Goal: Information Seeking & Learning: Learn about a topic

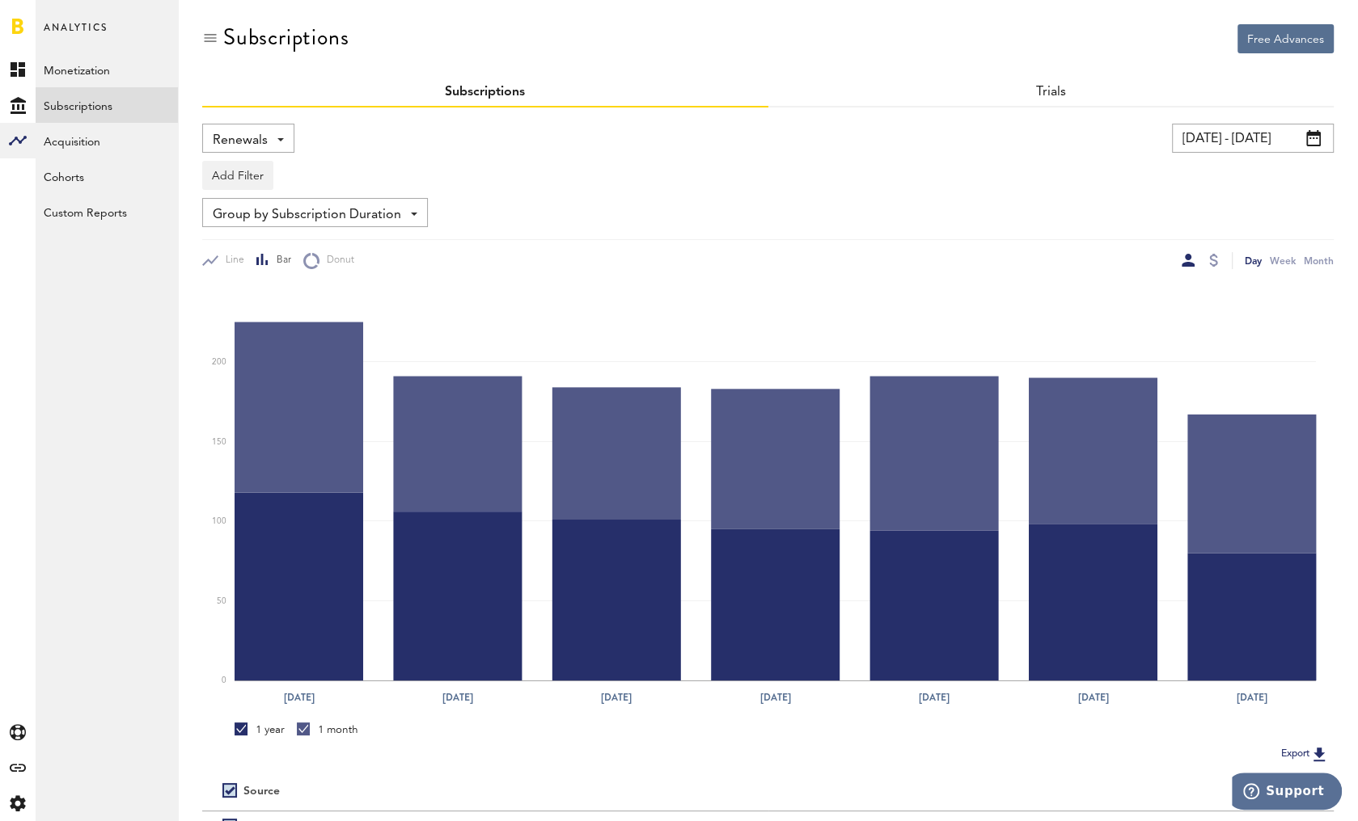
click at [774, 184] on div "Add Filter Platforms Apps Subscriptions Subscription durations Countries" at bounding box center [767, 171] width 1131 height 37
click at [1278, 137] on input "[DATE] - [DATE]" at bounding box center [1253, 138] width 162 height 29
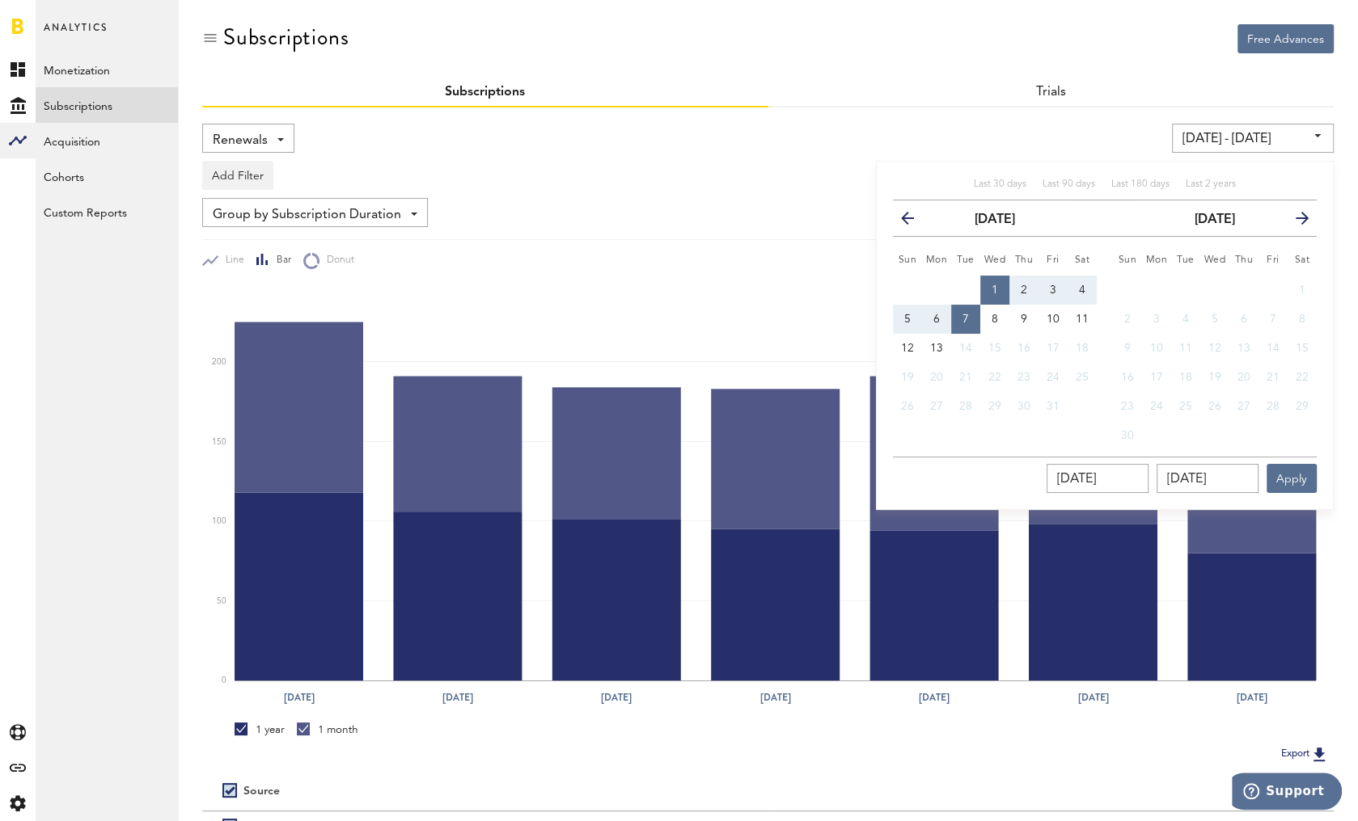
click at [244, 133] on span "Renewals" at bounding box center [240, 140] width 55 height 27
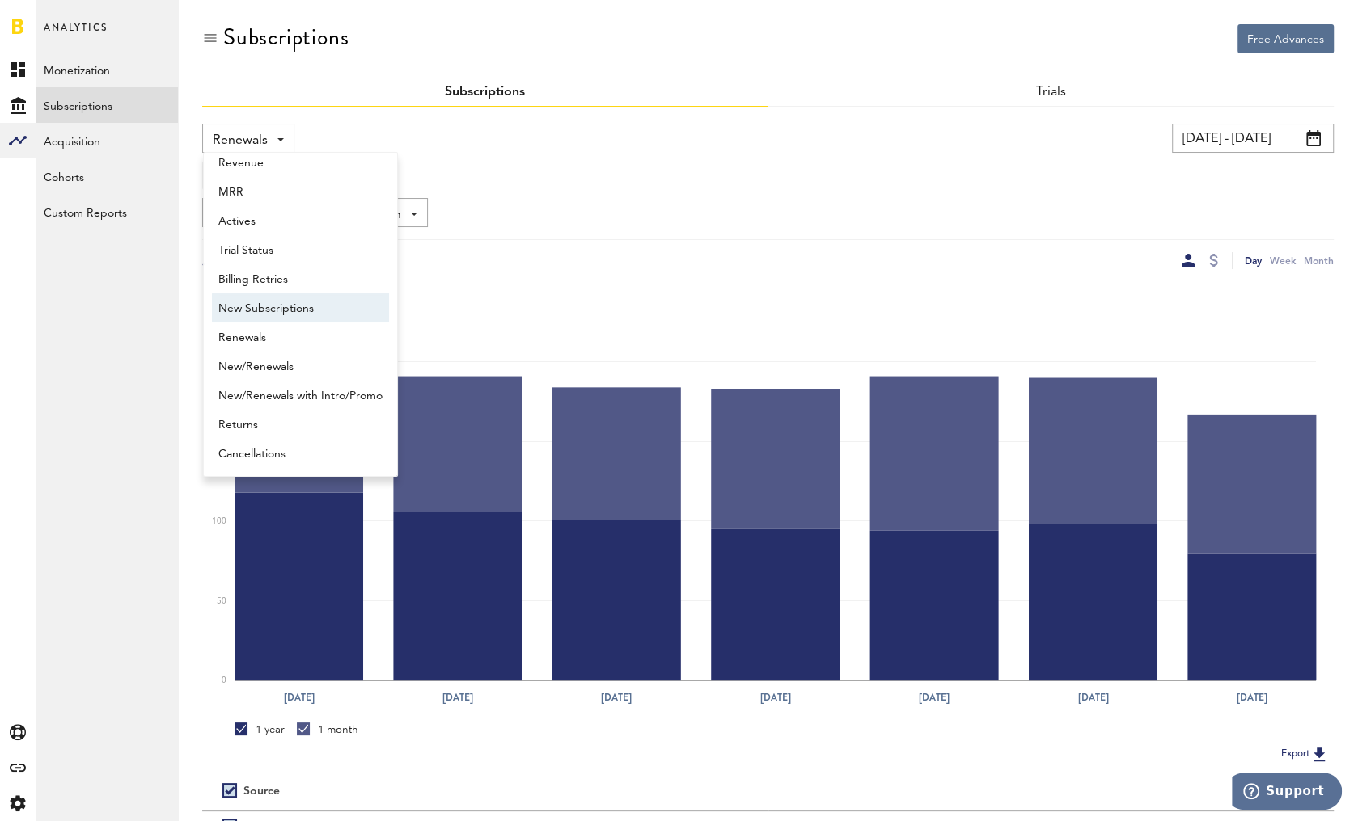
click at [260, 309] on span "New Subscriptions" at bounding box center [300, 308] width 164 height 27
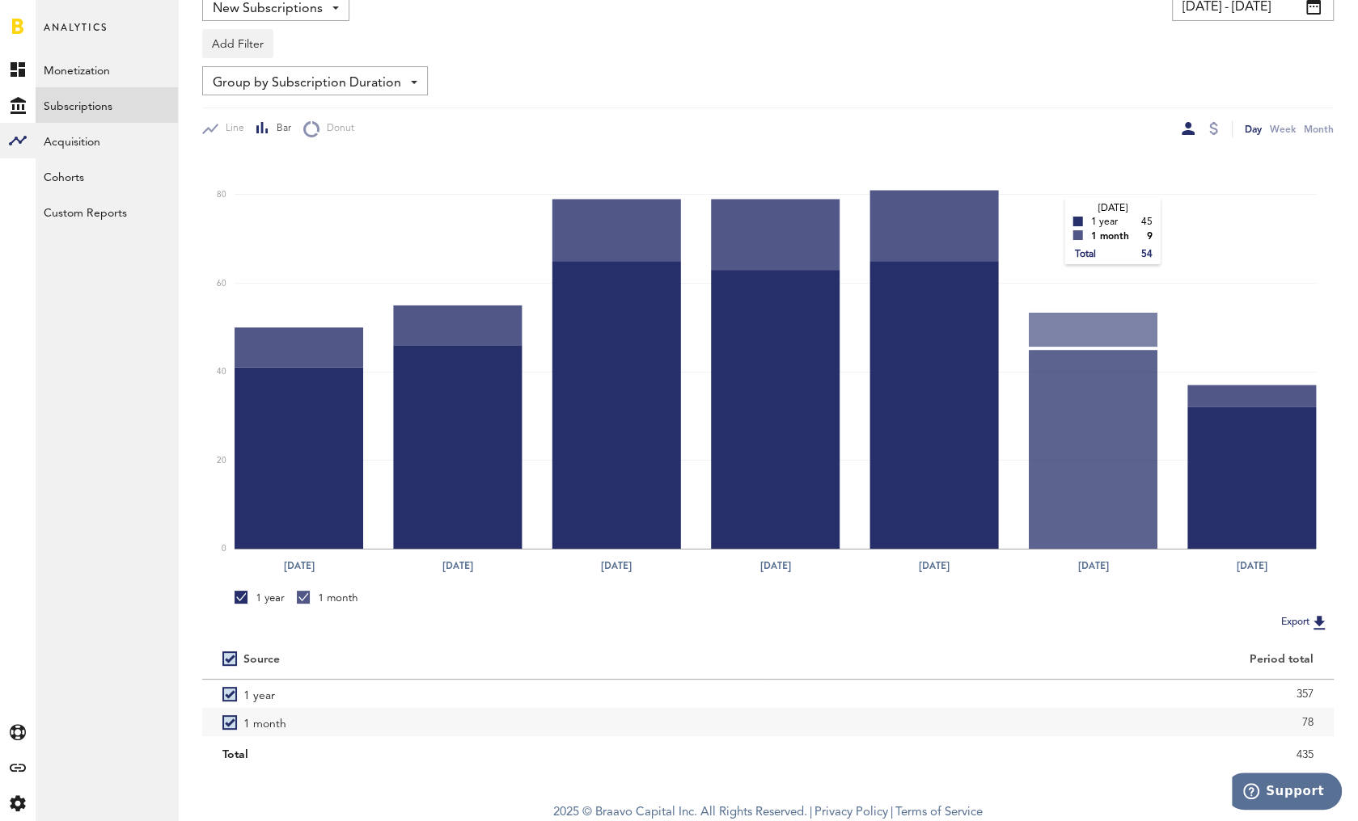
scroll to position [135, 0]
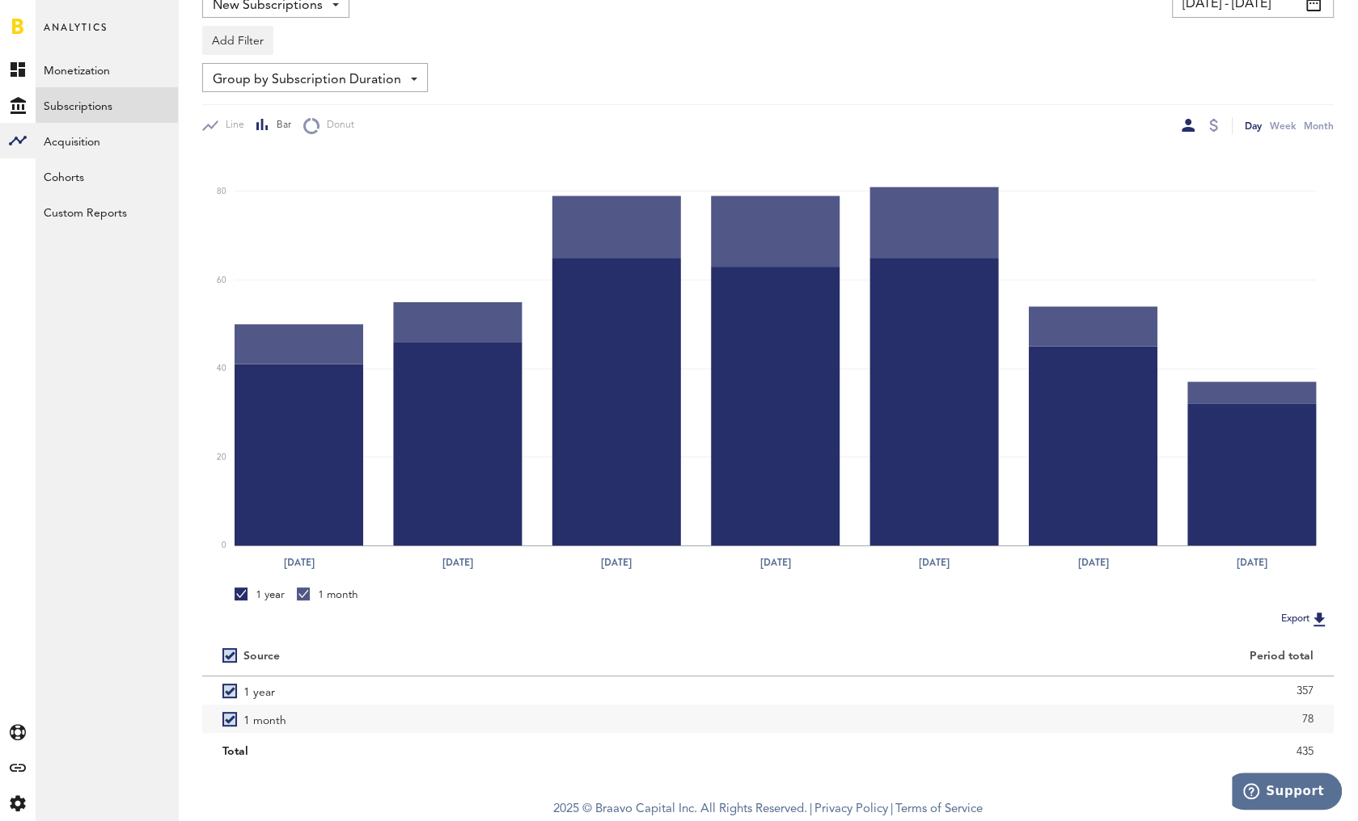
click at [360, 82] on span "Group by Subscription Duration" at bounding box center [307, 79] width 188 height 27
click at [348, 122] on span "Group by Platform" at bounding box center [314, 115] width 193 height 27
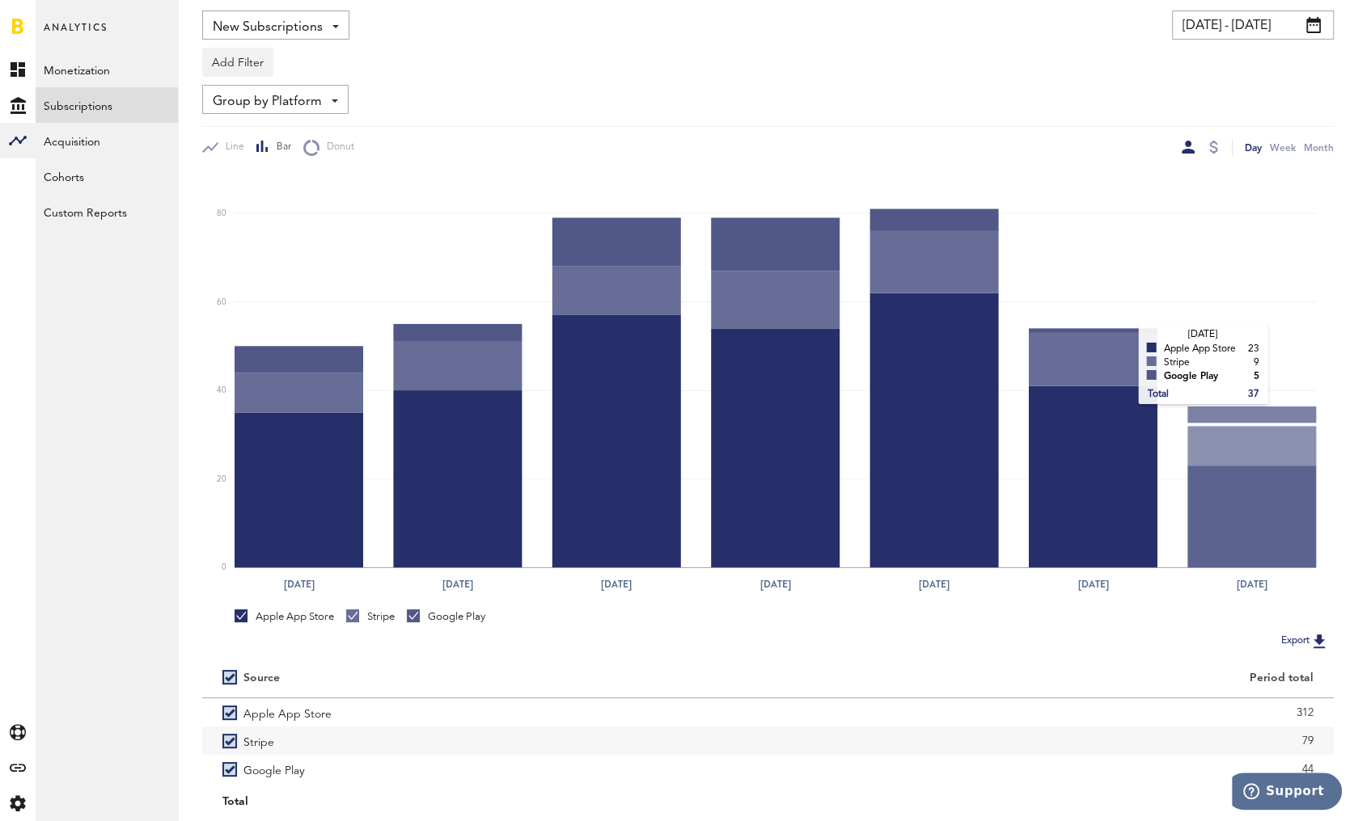
scroll to position [163, 0]
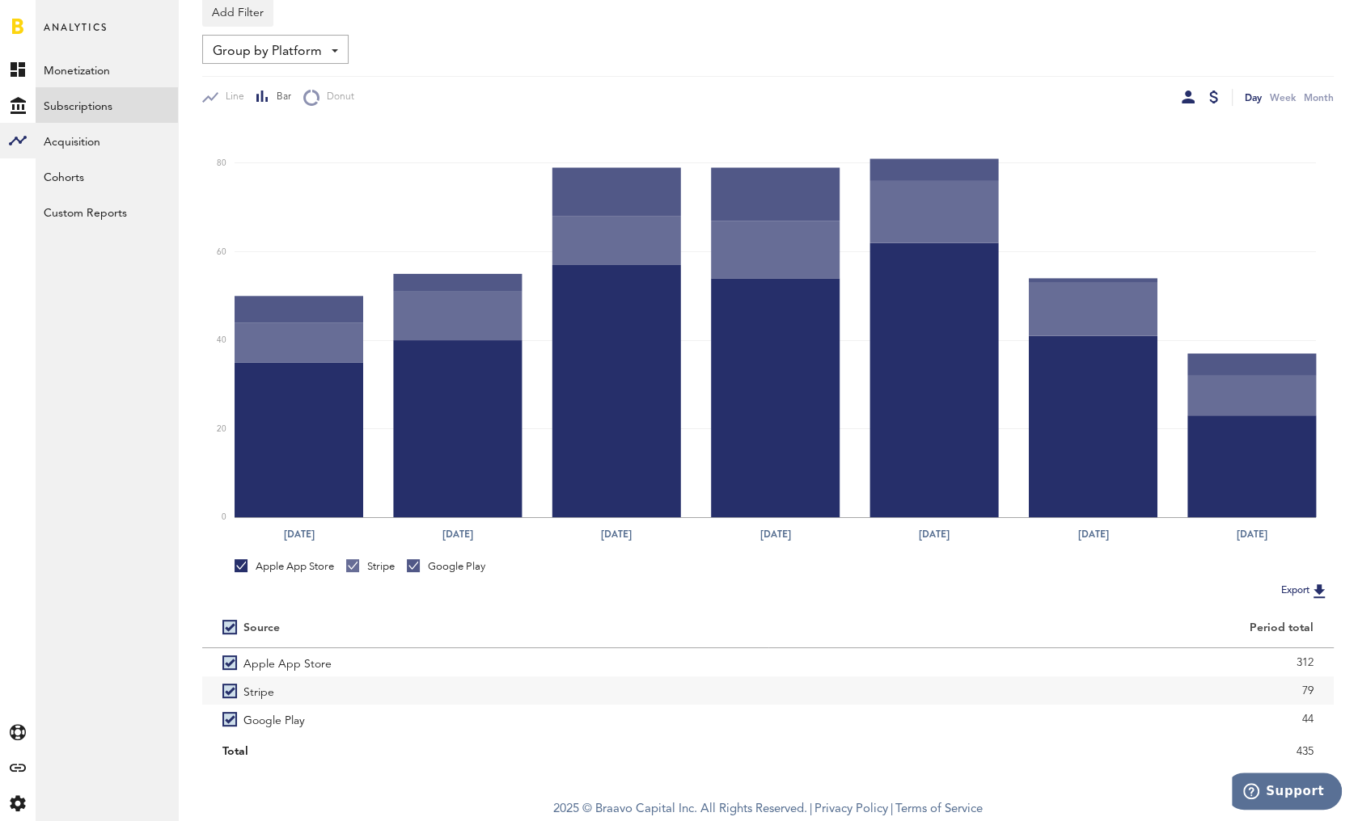
click at [1211, 99] on div at bounding box center [1213, 97] width 9 height 13
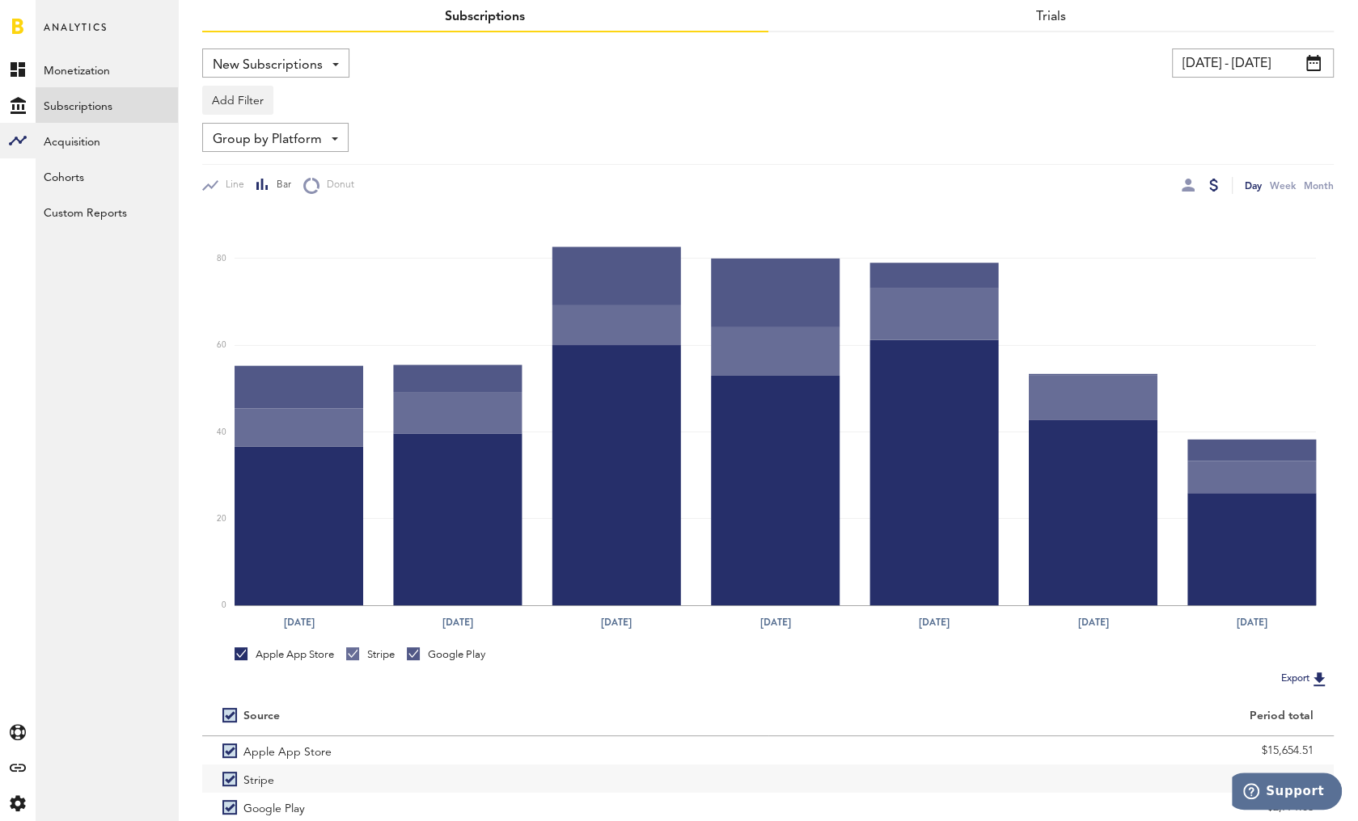
scroll to position [163, 0]
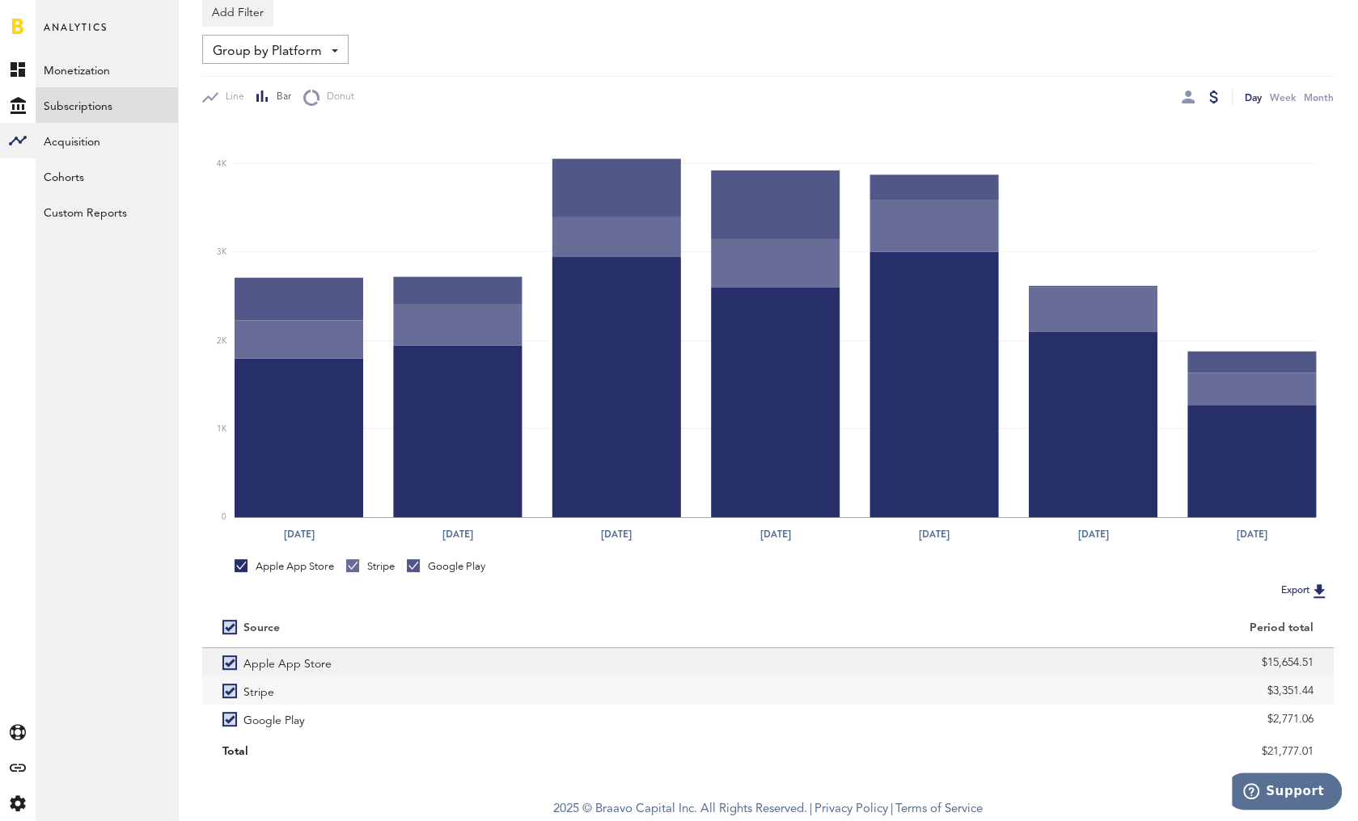
drag, startPoint x: 1260, startPoint y: 662, endPoint x: 1329, endPoint y: 665, distance: 68.8
click at [1329, 665] on div "$15,654.51" at bounding box center [1051, 662] width 566 height 28
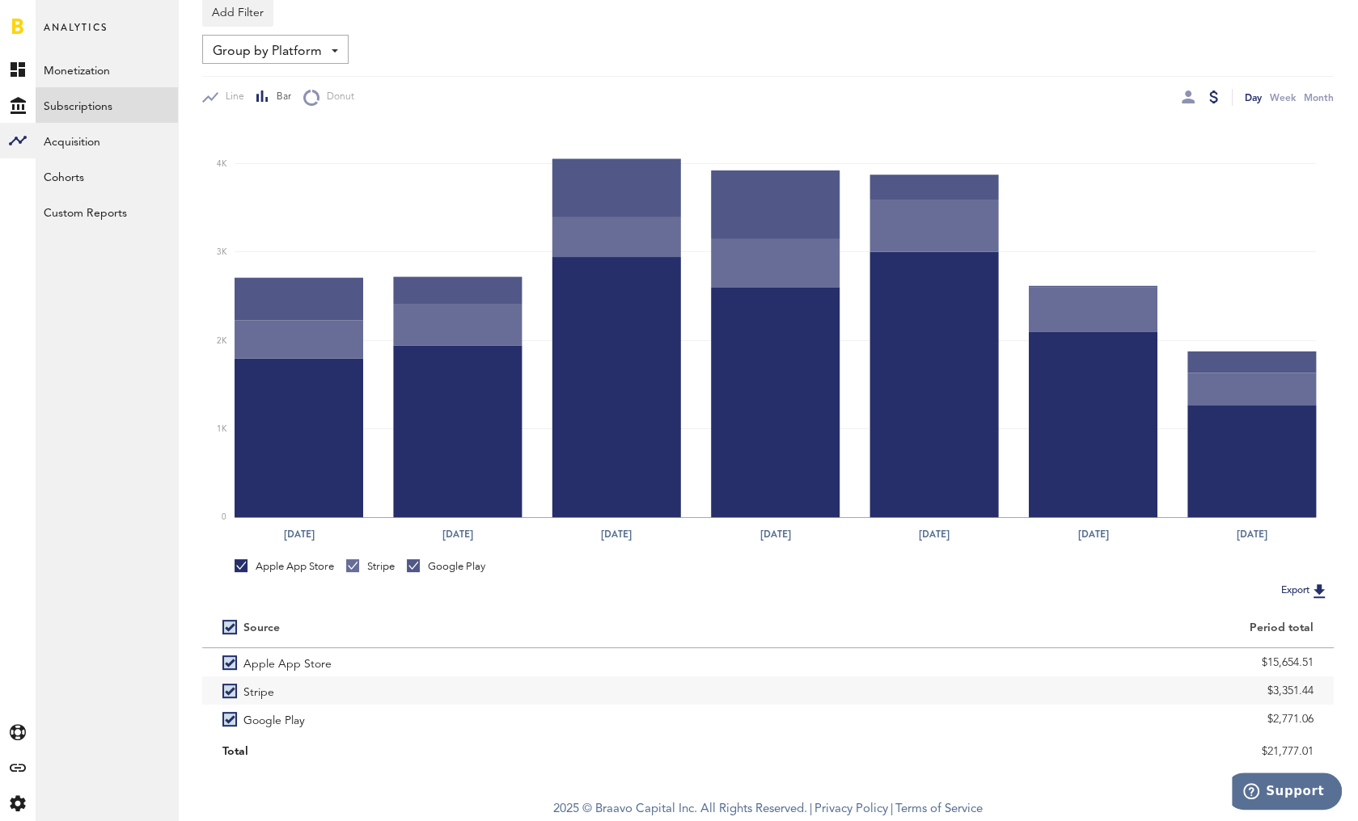
copy div "$15,654.51"
drag, startPoint x: 1264, startPoint y: 695, endPoint x: 1320, endPoint y: 693, distance: 56.6
click at [1320, 693] on div "$3,351.44" at bounding box center [1051, 691] width 566 height 28
copy div "$3,351.44"
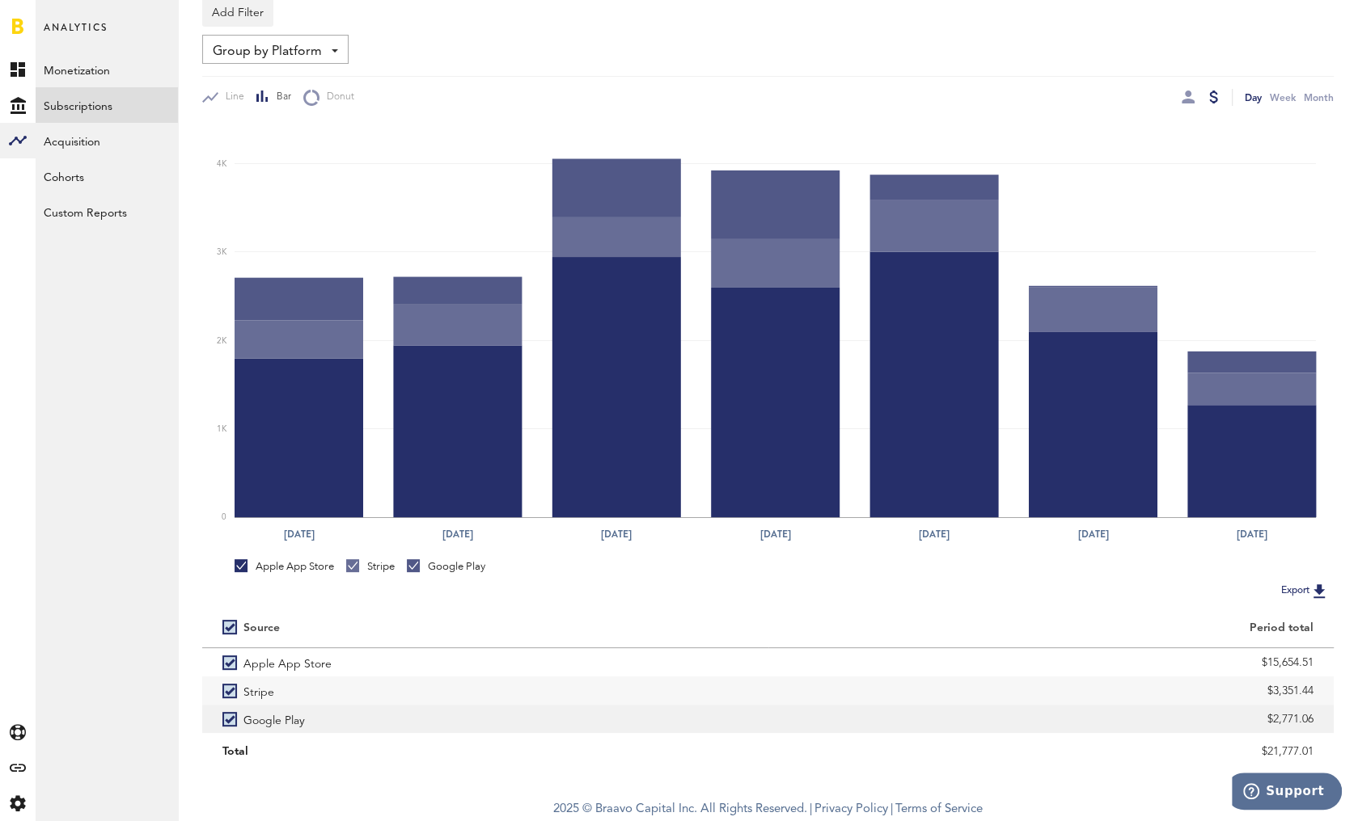
drag, startPoint x: 1278, startPoint y: 719, endPoint x: 1315, endPoint y: 723, distance: 37.4
click at [1315, 723] on div "$2,771.06" at bounding box center [1051, 719] width 566 height 28
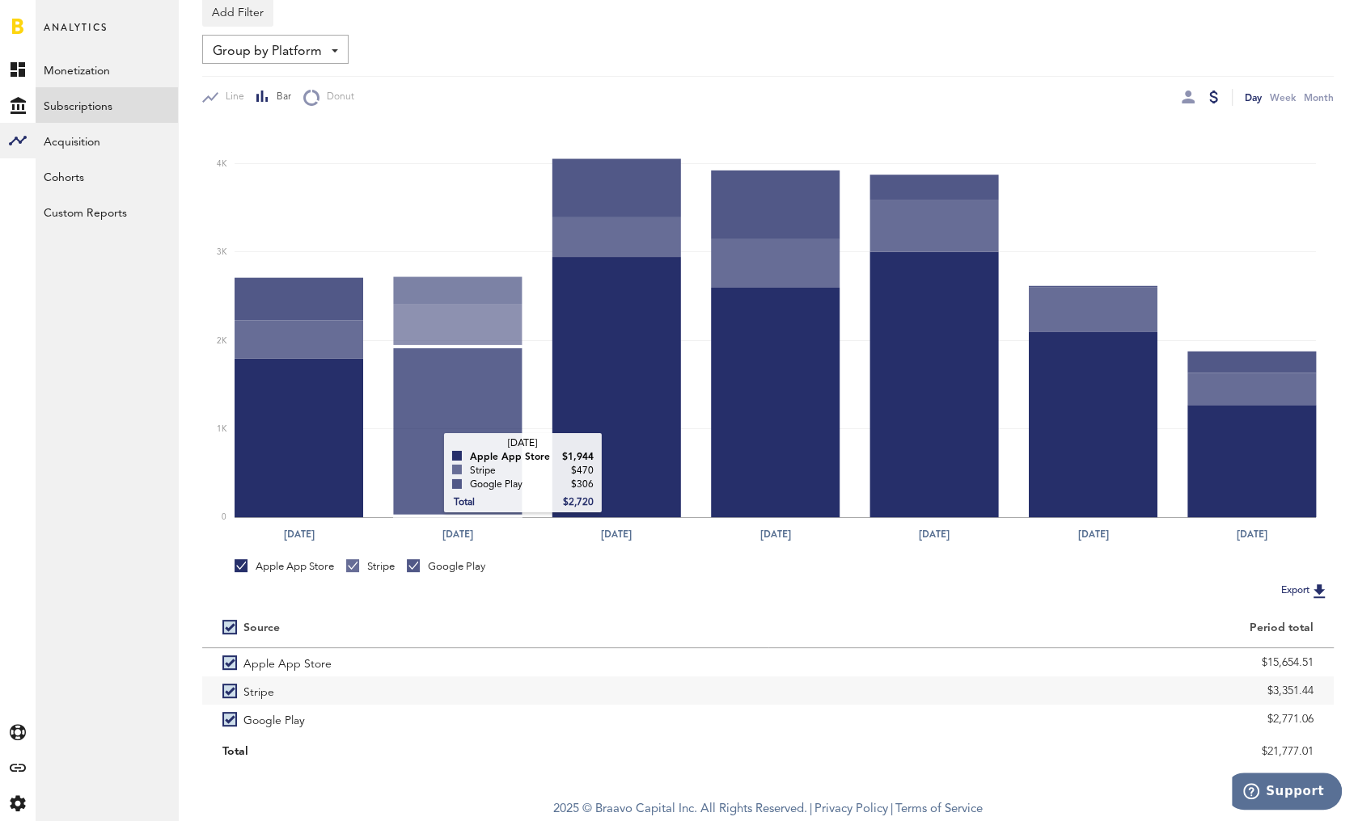
copy div "$2,771.06"
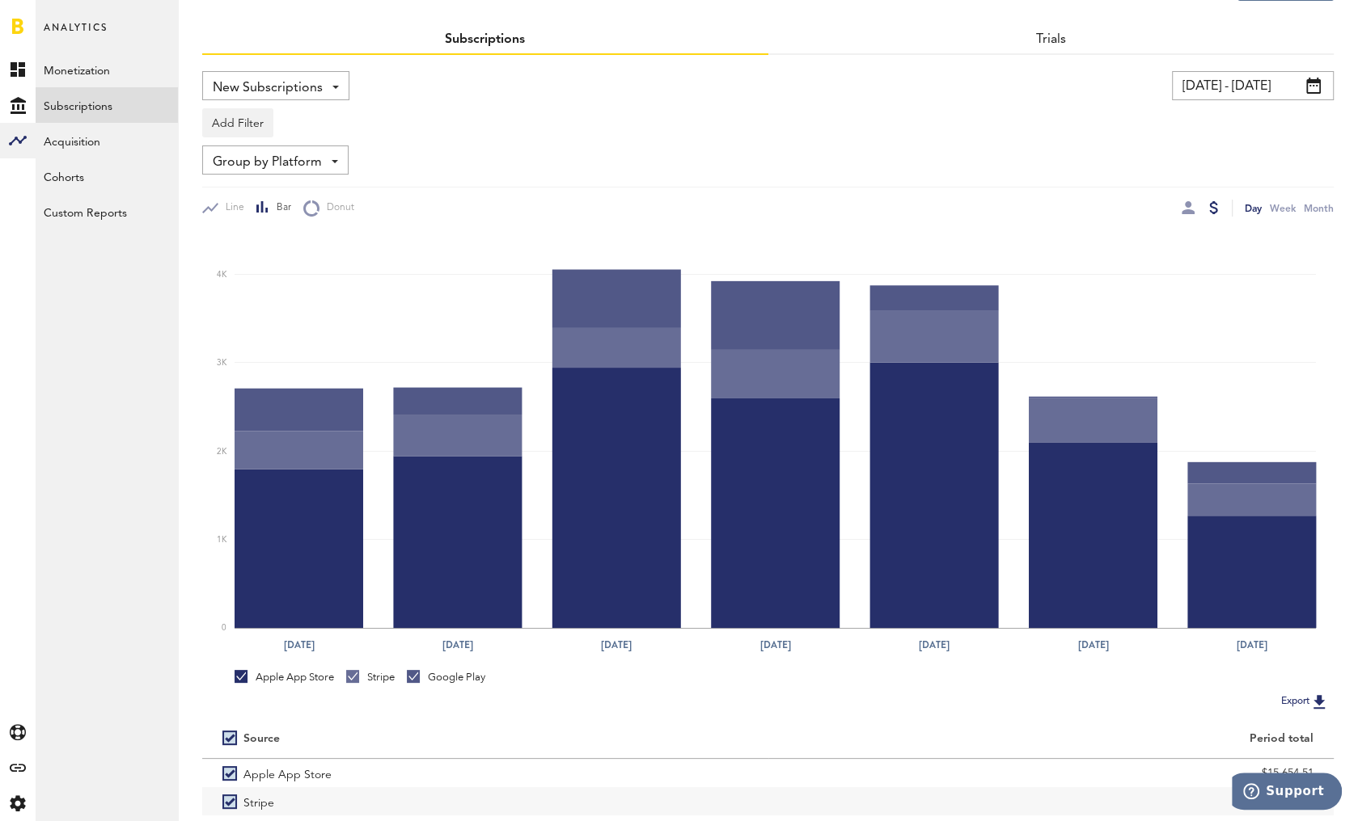
scroll to position [0, 0]
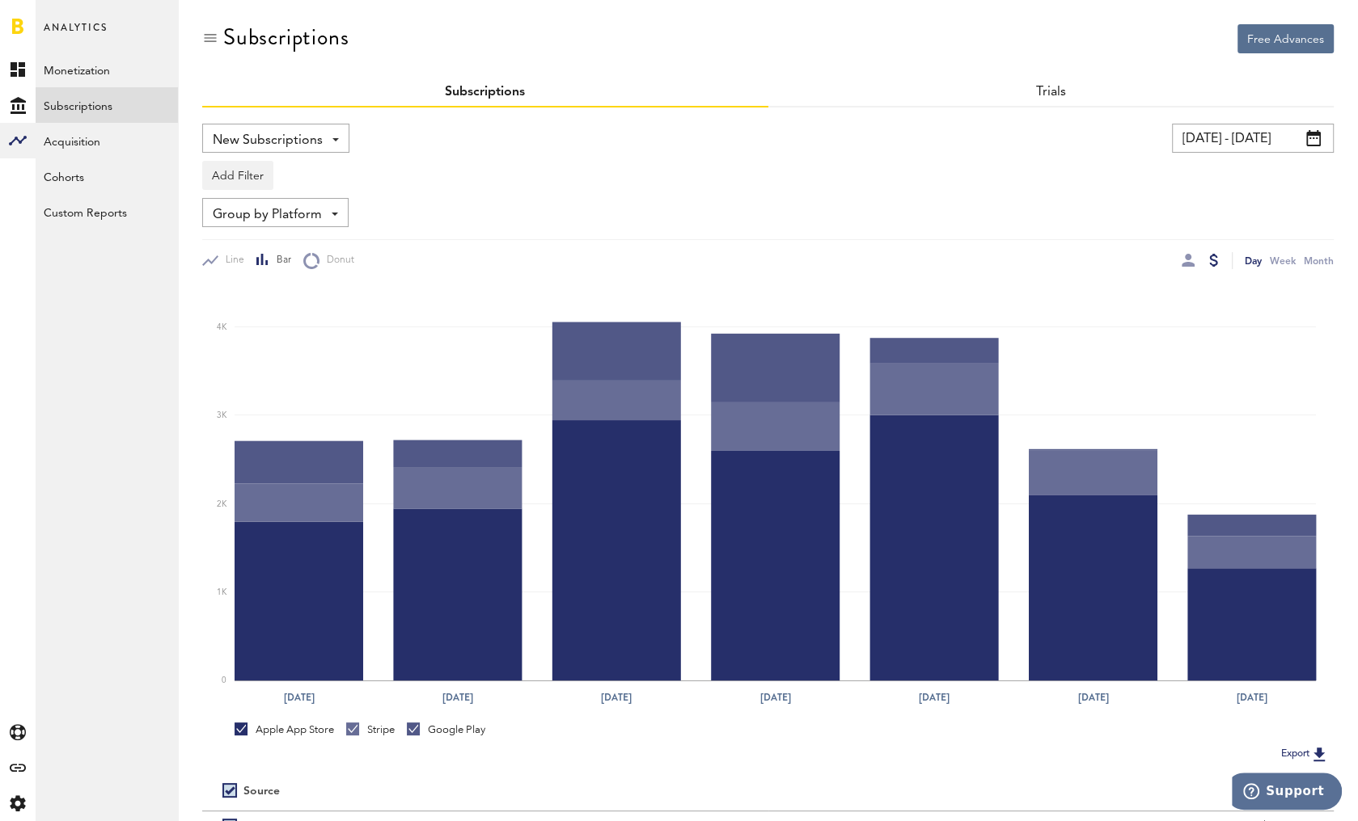
click at [328, 143] on div "New Subscriptions Revenue MRR Actives Trial Status Billing Retries New Subscrip…" at bounding box center [275, 138] width 147 height 29
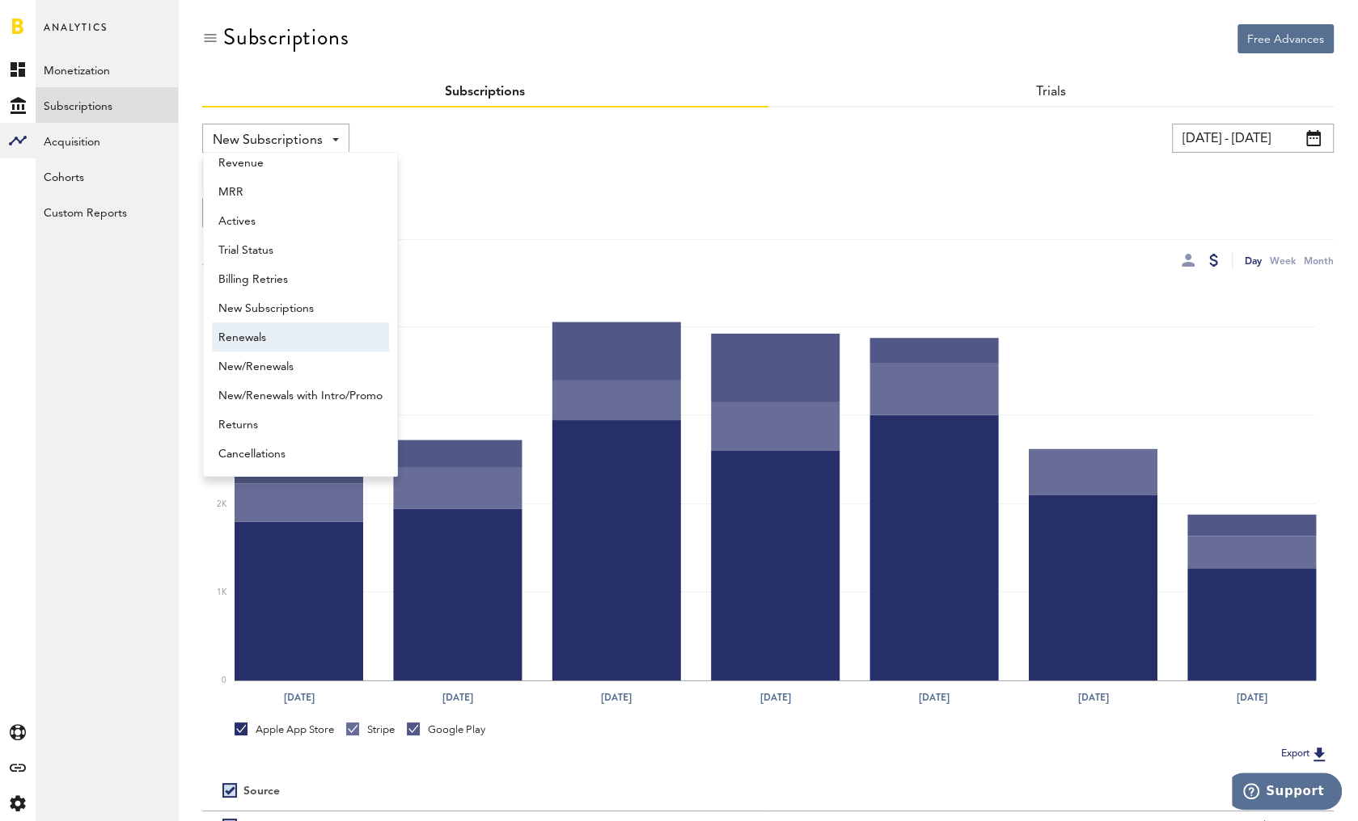
click at [277, 333] on span "Renewals" at bounding box center [300, 337] width 164 height 27
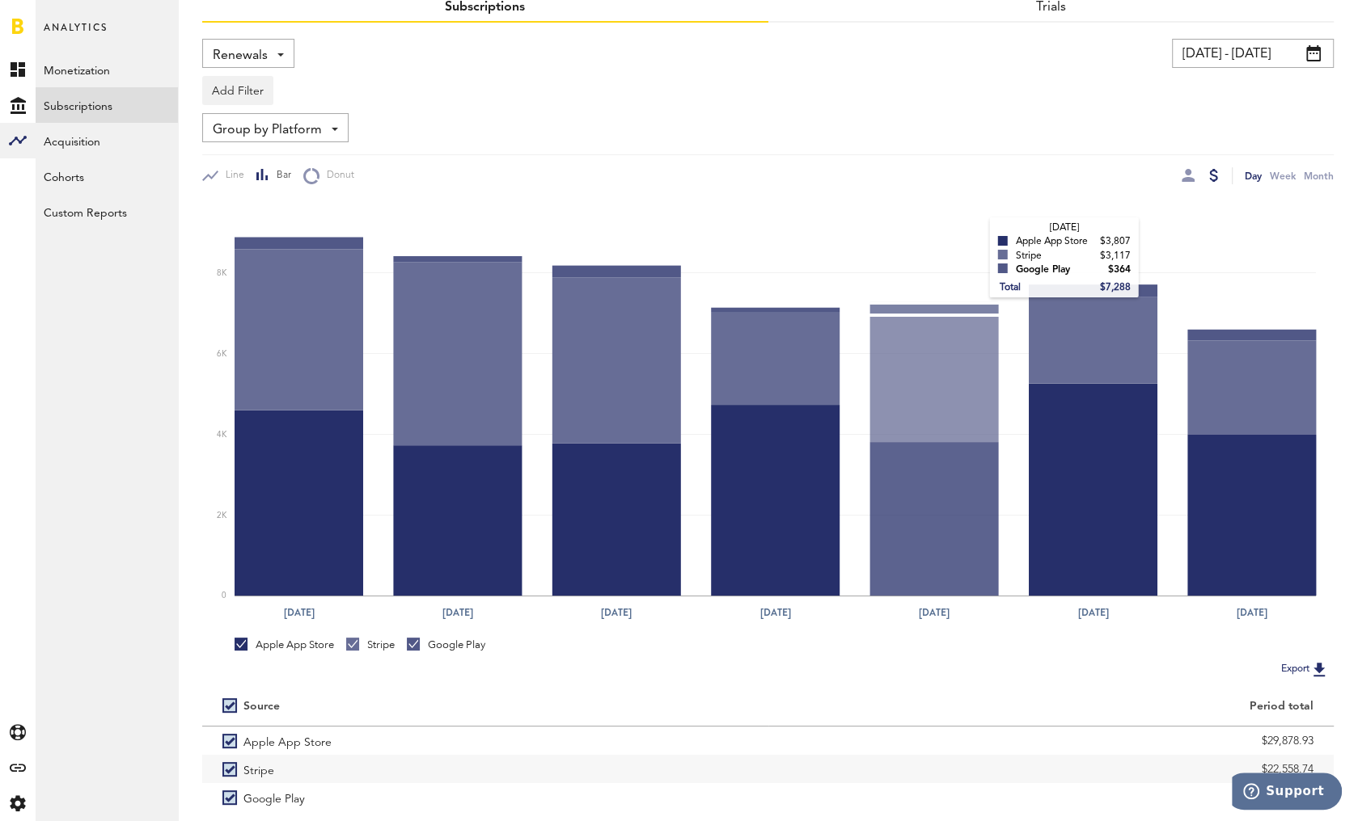
scroll to position [163, 0]
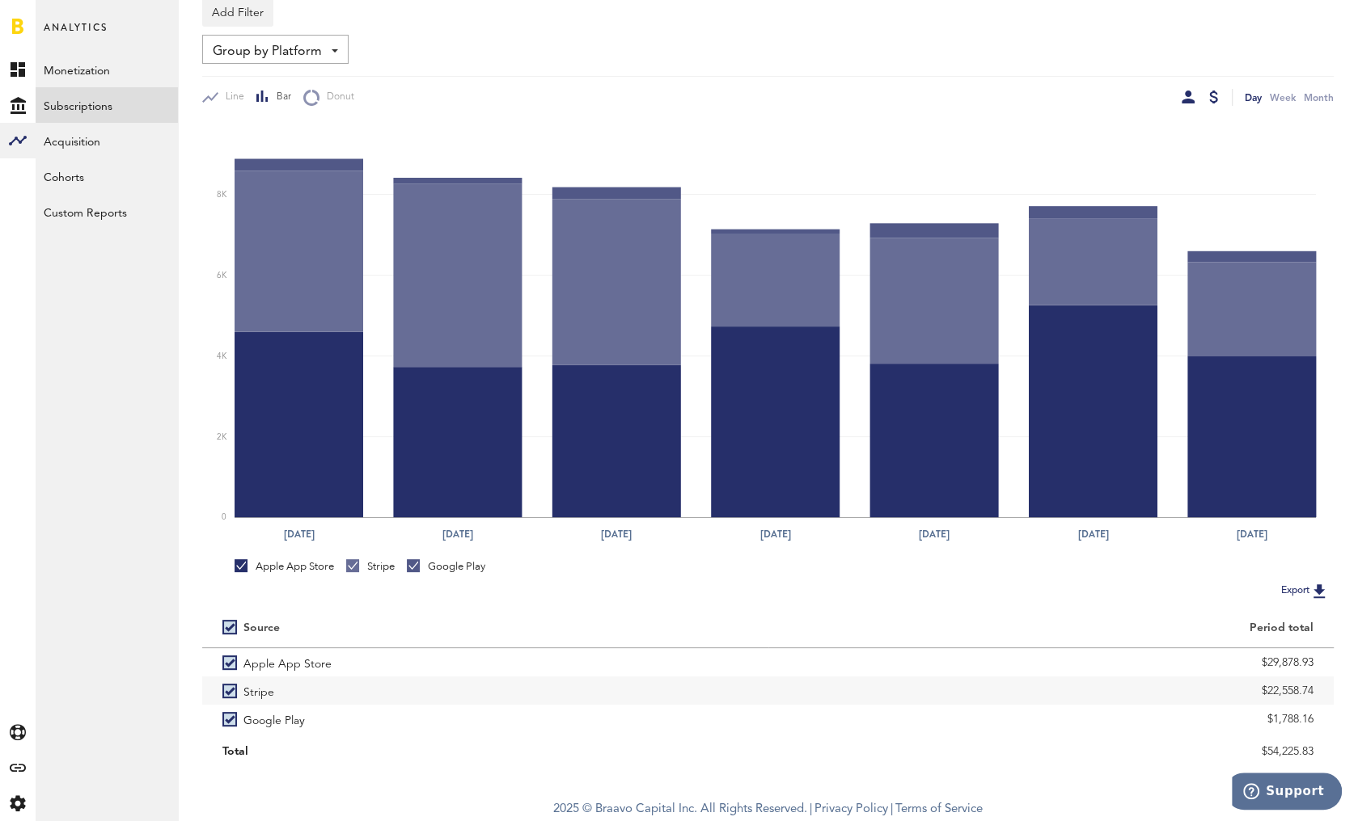
click at [1188, 94] on div at bounding box center [1187, 97] width 13 height 13
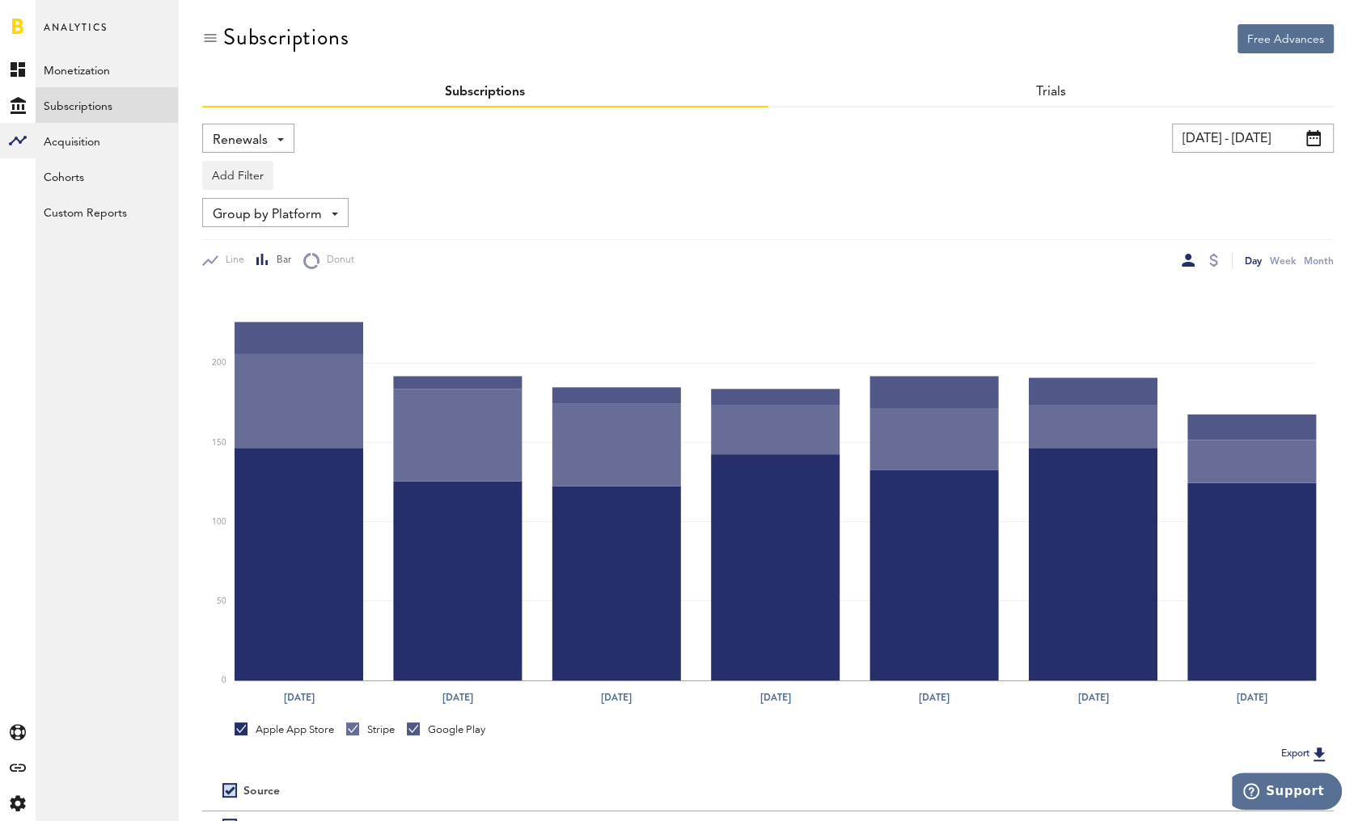
click at [300, 206] on span "Group by Platform" at bounding box center [267, 214] width 109 height 27
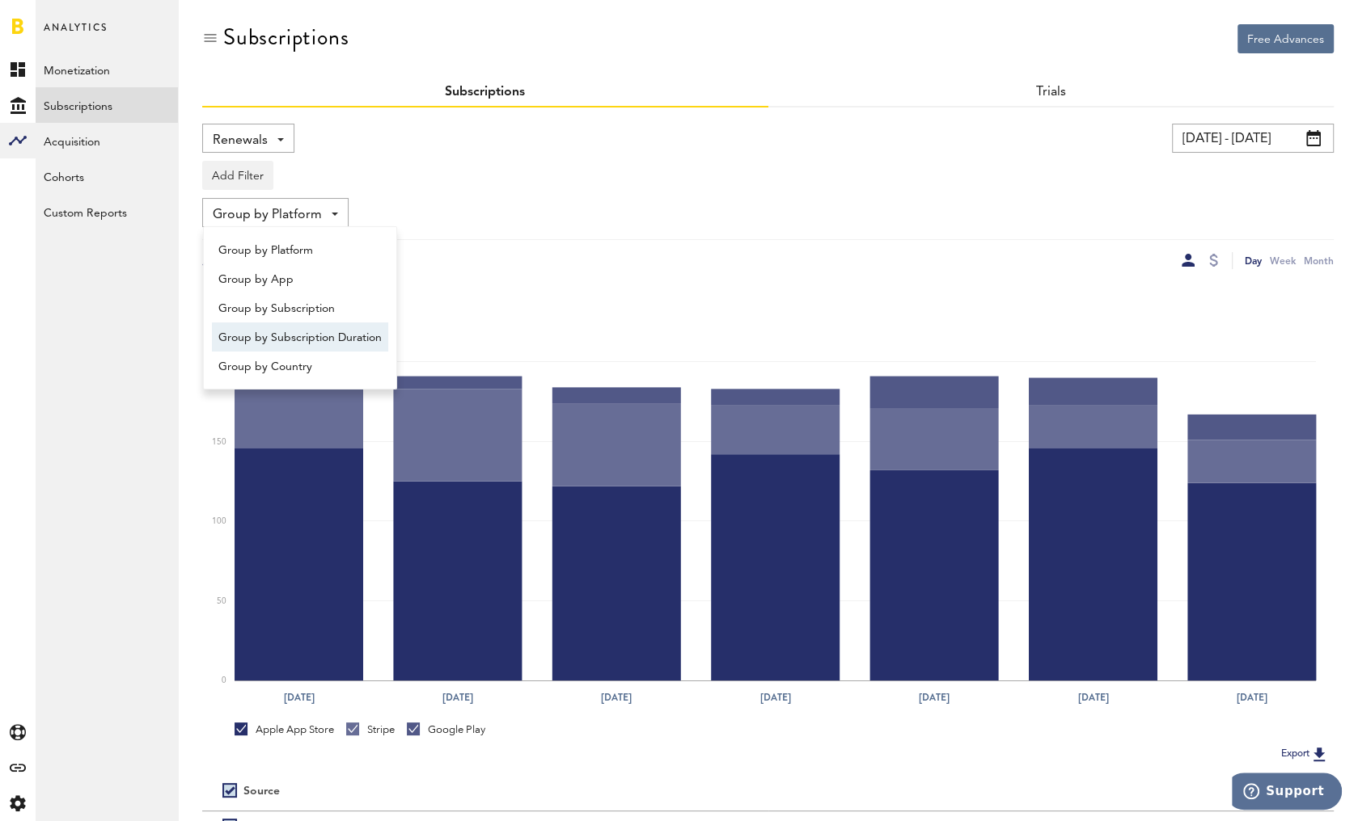
click at [316, 341] on span "Group by Subscription Duration" at bounding box center [299, 337] width 163 height 27
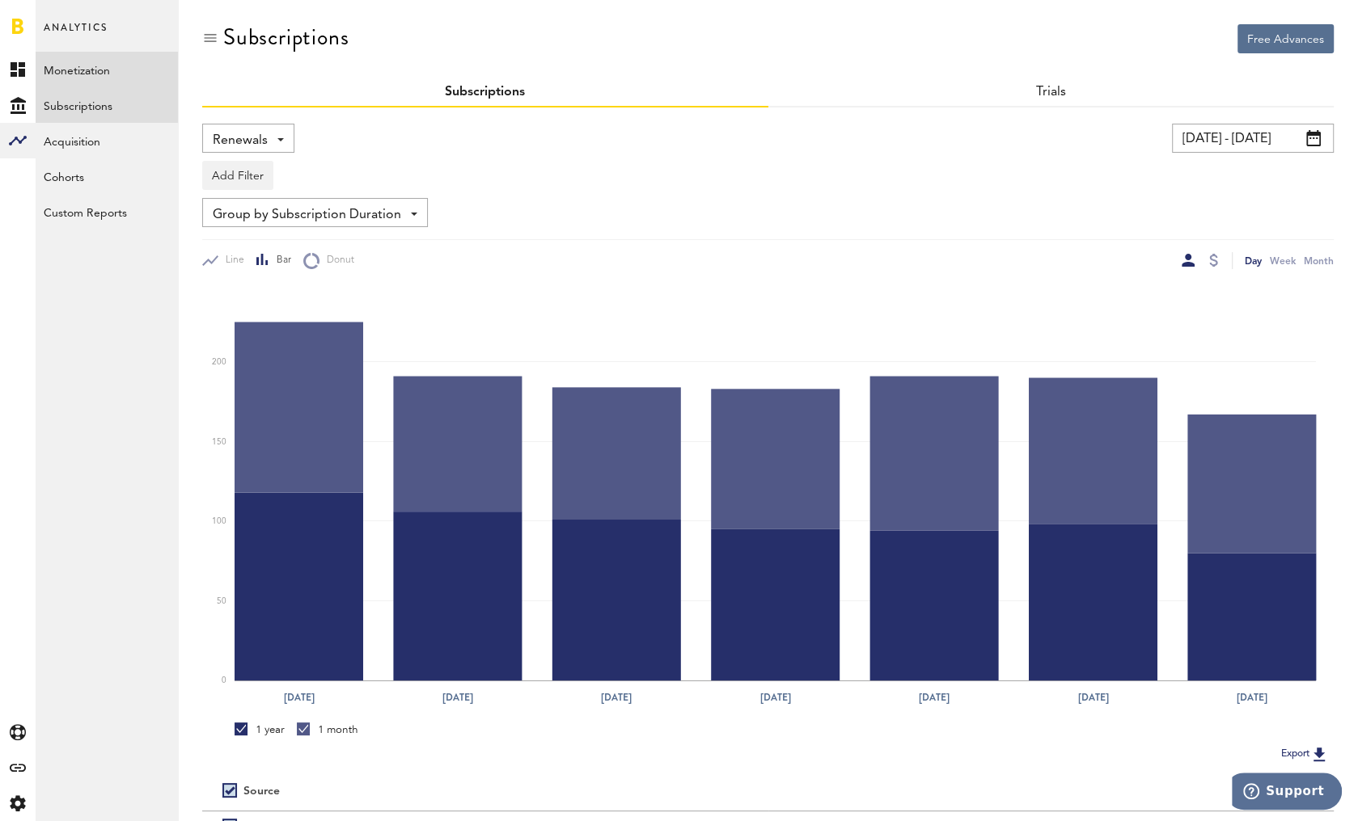
click at [78, 52] on link "Monetization" at bounding box center [107, 70] width 142 height 36
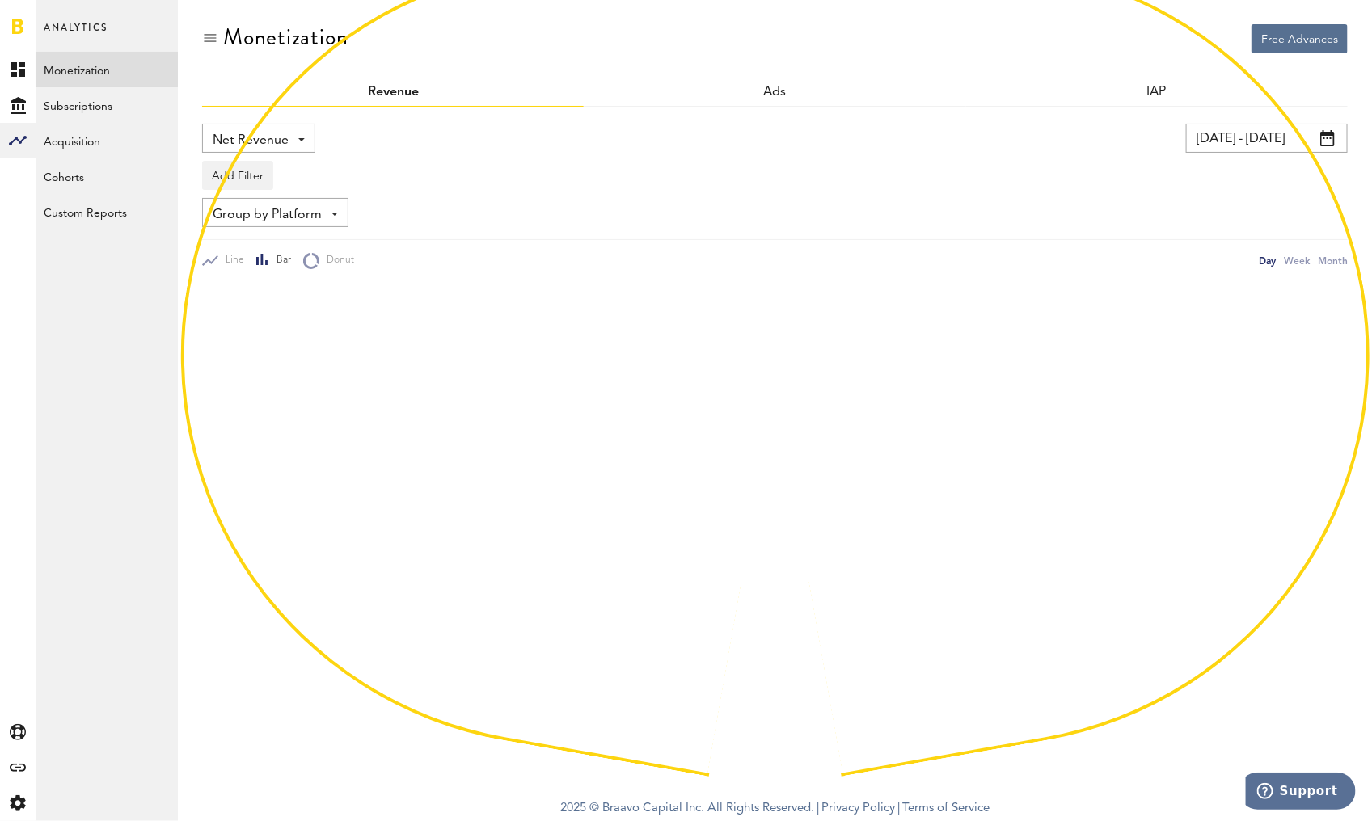
click at [246, 136] on span "Net Revenue" at bounding box center [251, 140] width 76 height 27
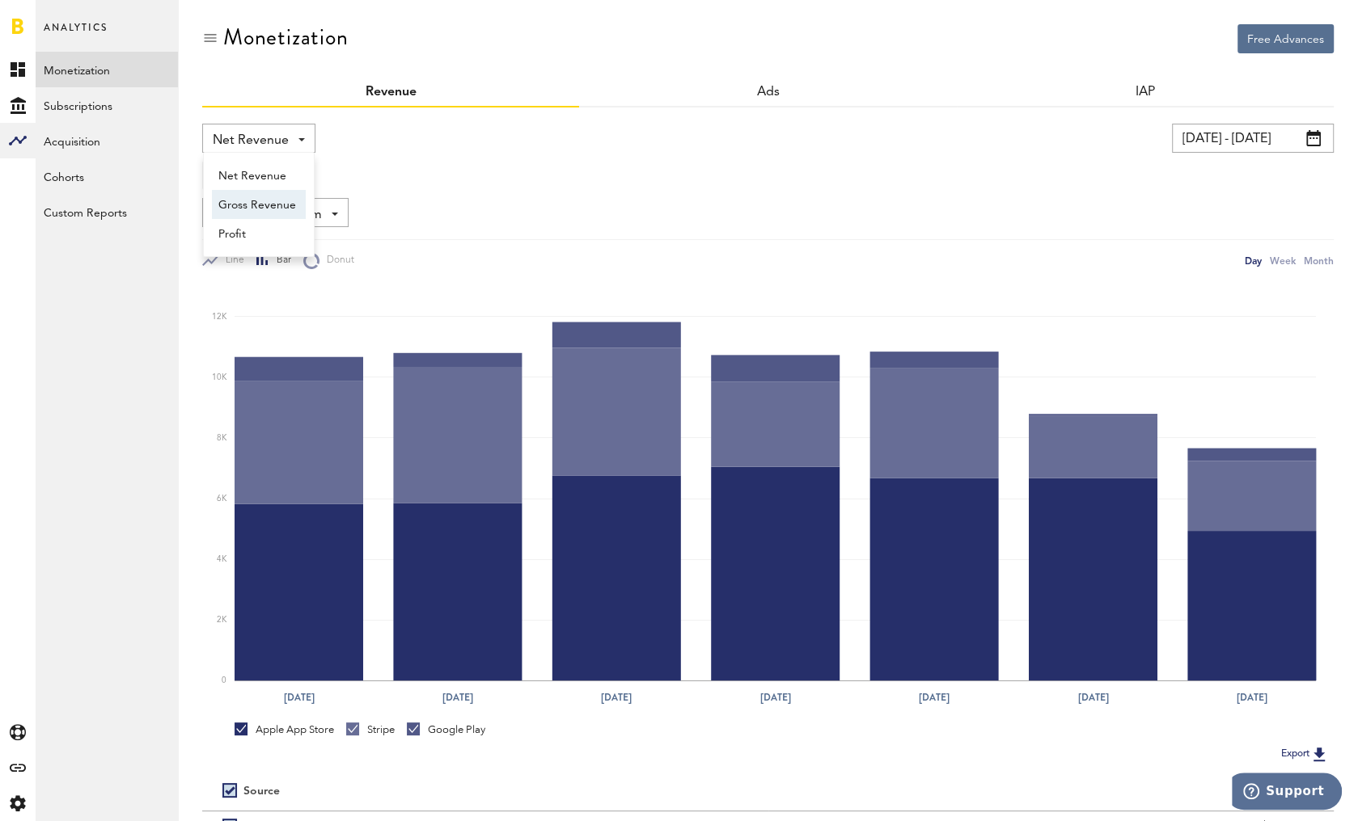
click at [250, 209] on span "Gross Revenue" at bounding box center [258, 205] width 81 height 27
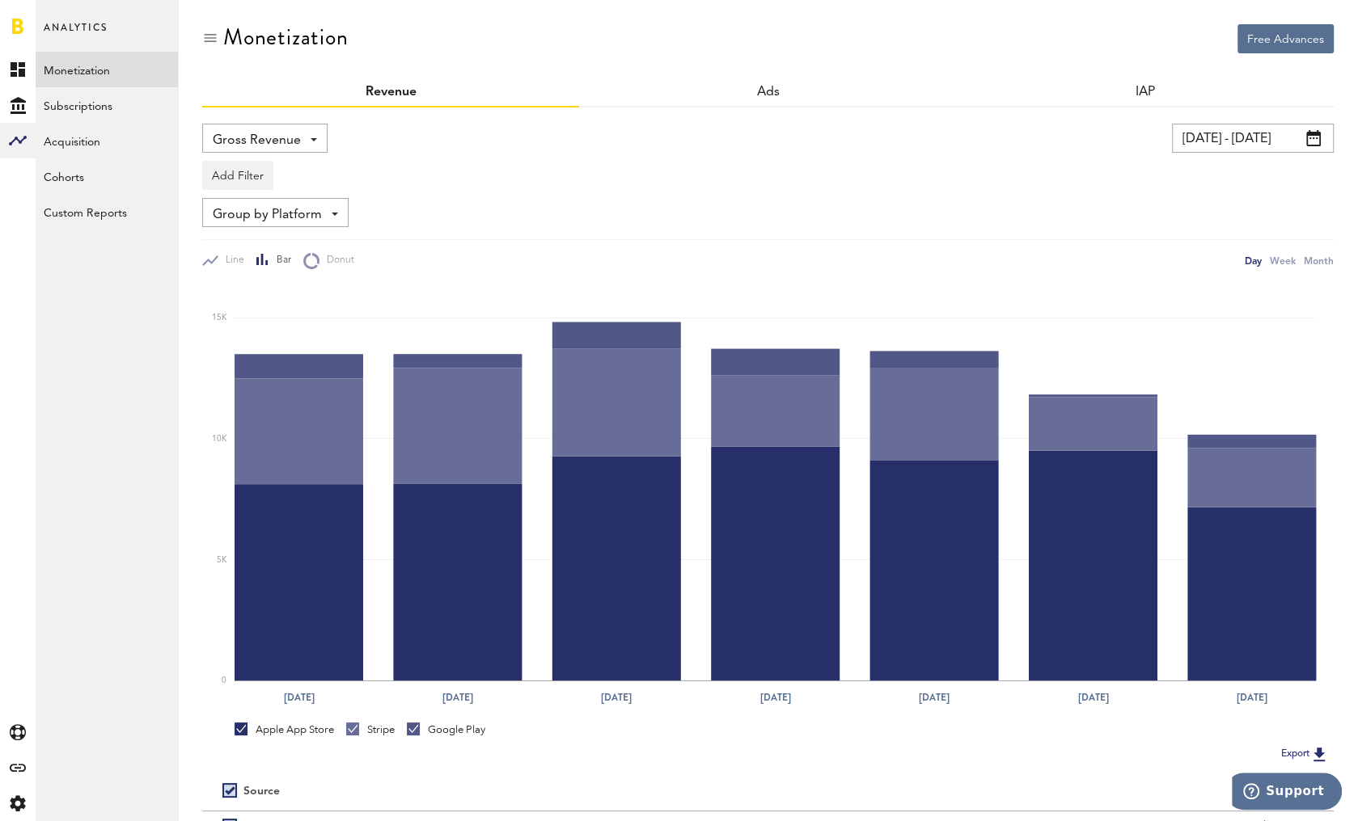
click at [1235, 136] on input "[DATE] - [DATE]" at bounding box center [1253, 138] width 162 height 29
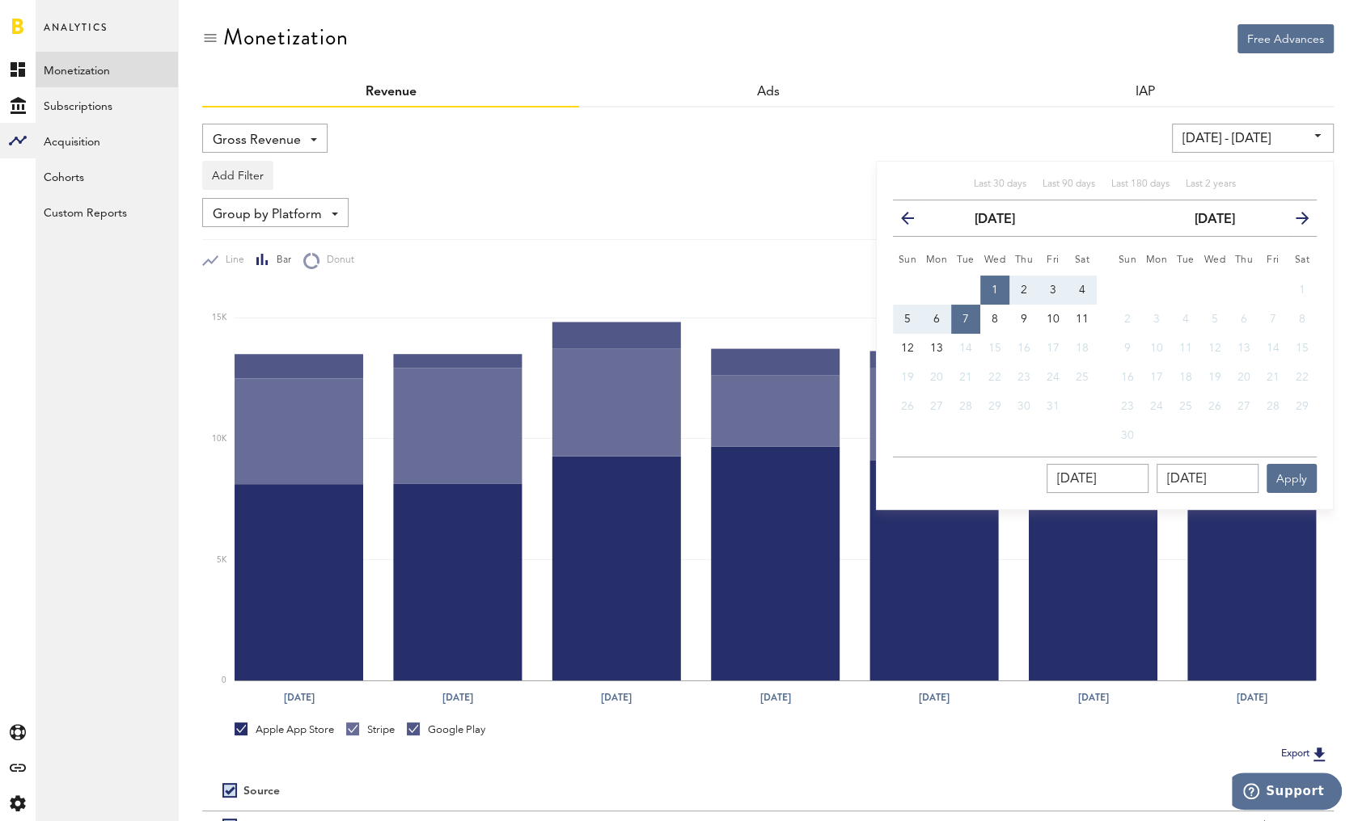
click at [993, 281] on button "1" at bounding box center [994, 290] width 29 height 29
type input "[DATE] - [DATE]"
type input "[DATE]"
click at [947, 316] on button "6" at bounding box center [936, 319] width 29 height 29
type input "[DATE] - [DATE]"
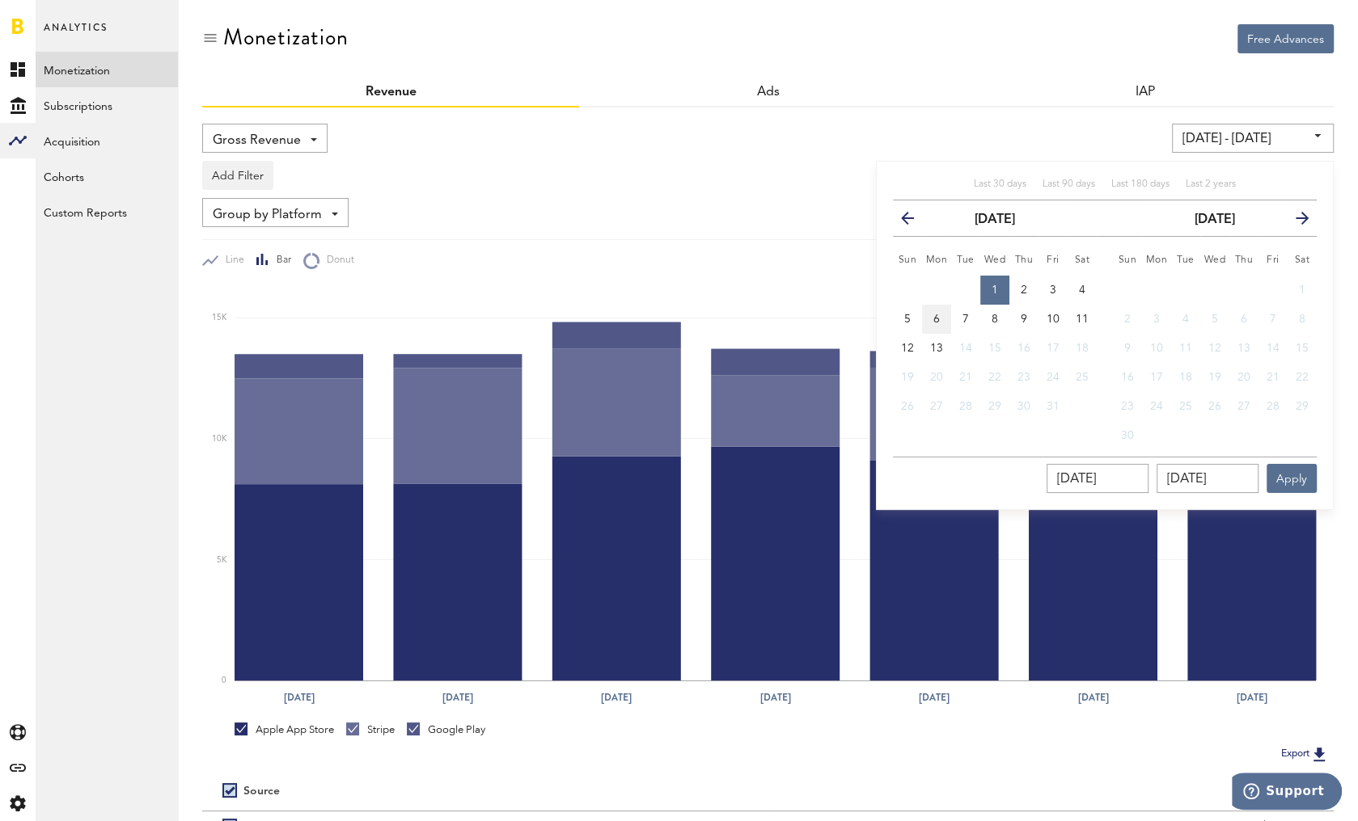
type input "[DATE]"
click at [1286, 472] on button "Apply" at bounding box center [1291, 478] width 50 height 29
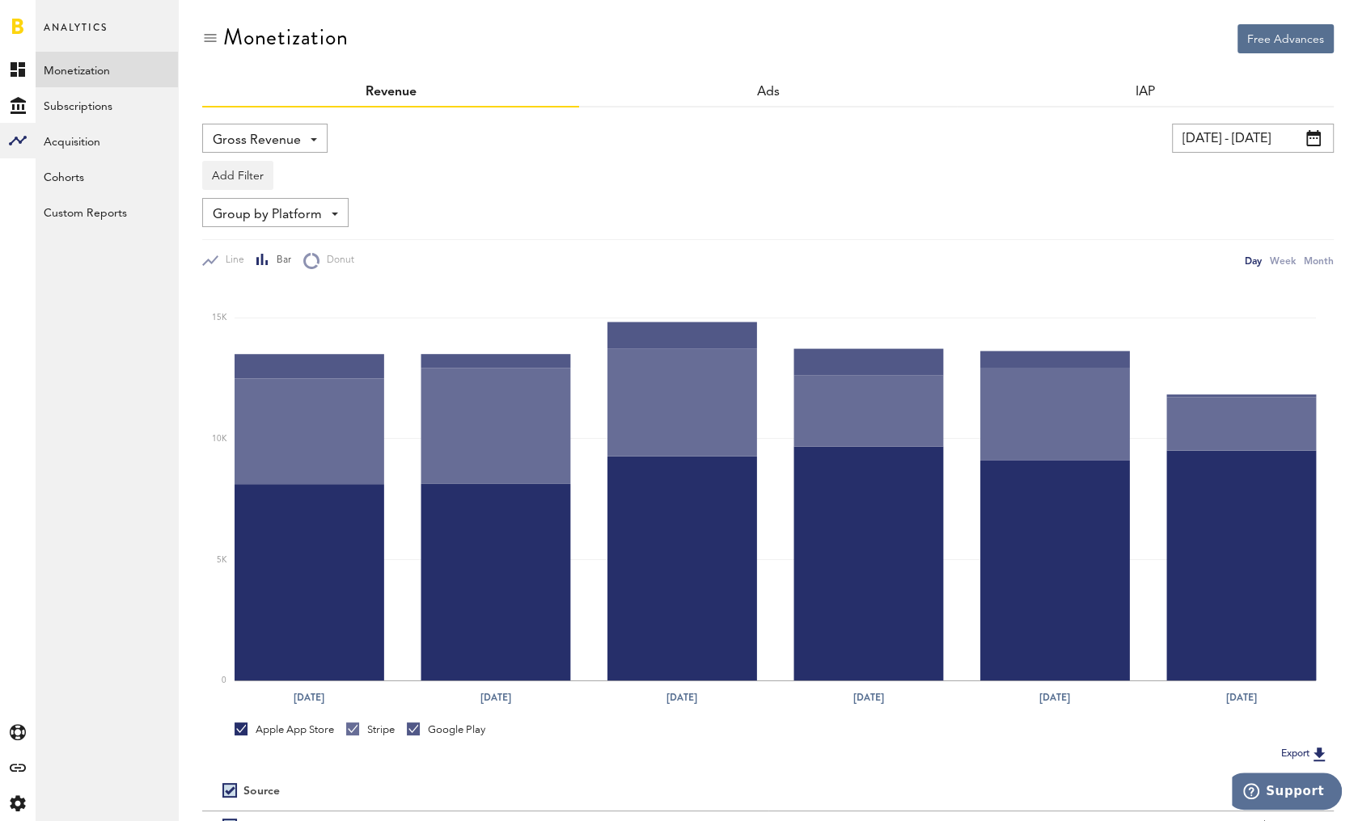
click at [1203, 139] on input "[DATE] - [DATE]" at bounding box center [1253, 138] width 162 height 29
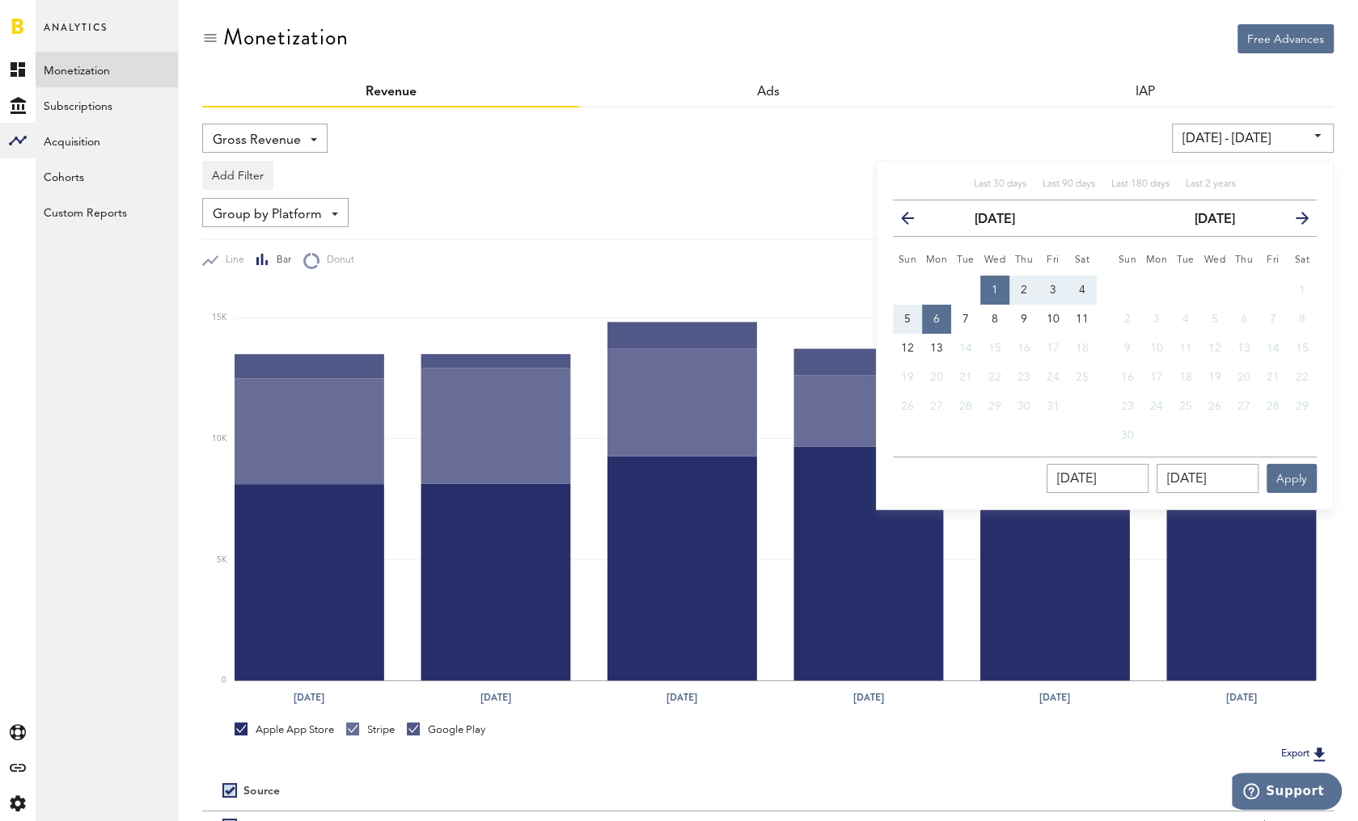
click at [999, 282] on button "1" at bounding box center [994, 290] width 29 height 29
click at [961, 326] on button "7" at bounding box center [965, 319] width 29 height 29
type input "[DATE] - [DATE]"
type input "[DATE]"
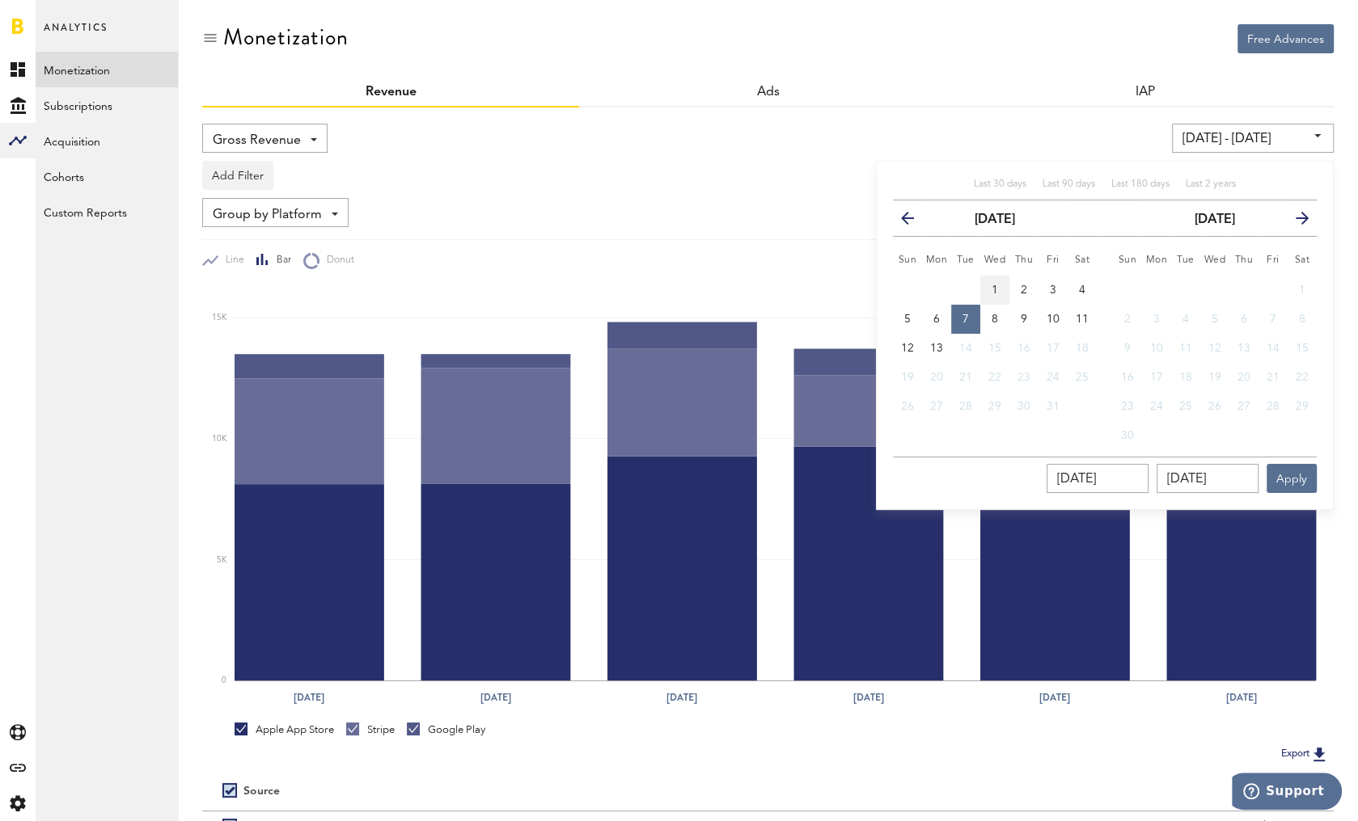
click at [991, 285] on span "1" at bounding box center [994, 290] width 6 height 11
type input "[DATE] - [DATE]"
type input "[DATE]"
click at [971, 310] on button "7" at bounding box center [965, 319] width 29 height 29
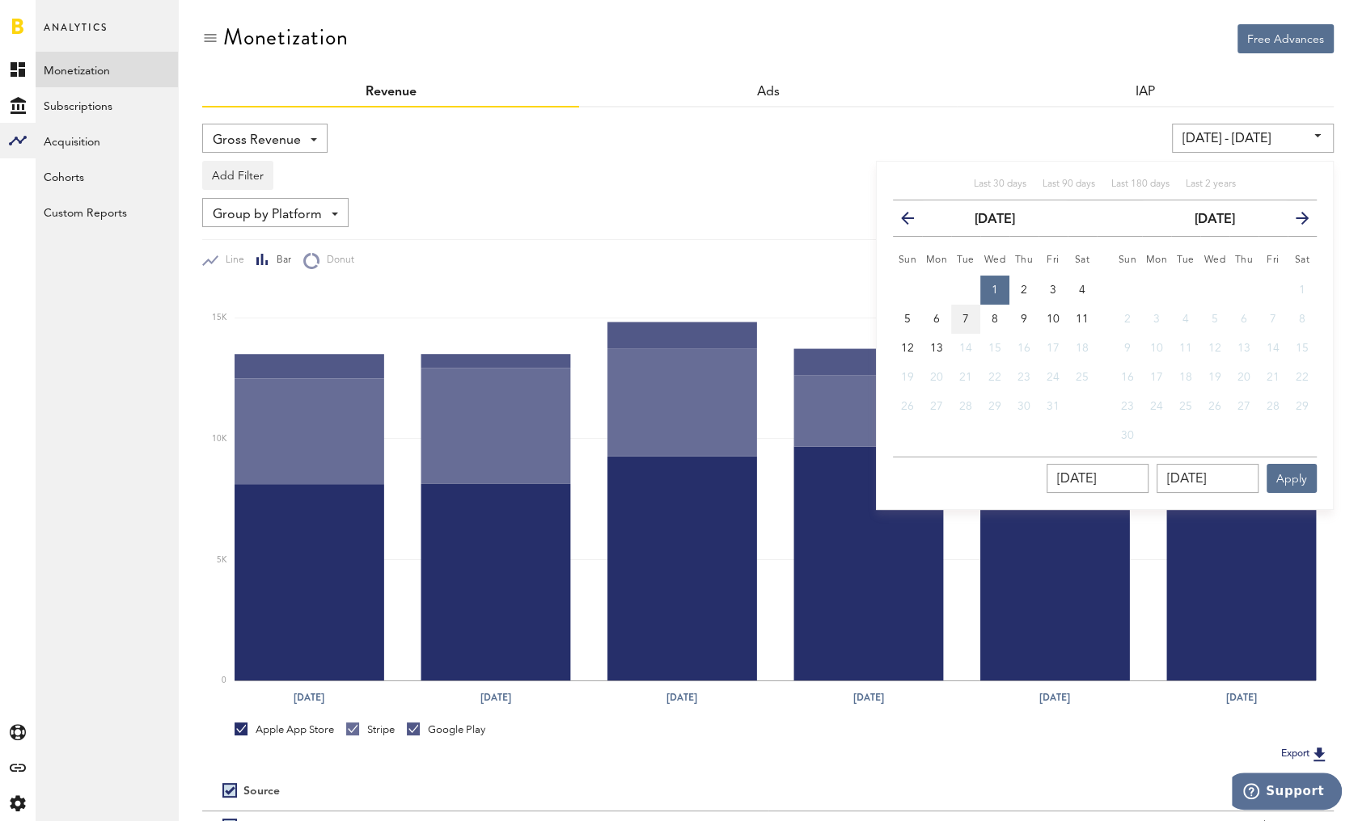
type input "[DATE] - [DATE]"
type input "[DATE]"
click at [1290, 476] on button "Apply" at bounding box center [1291, 478] width 50 height 29
